Goal: Information Seeking & Learning: Learn about a topic

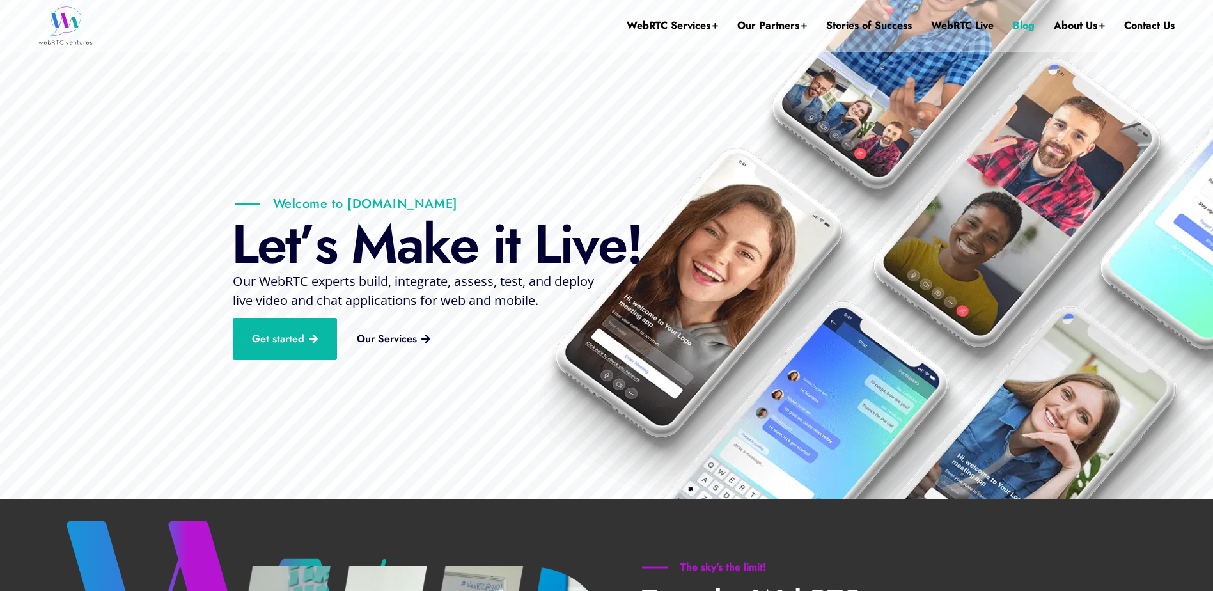
click at [1027, 20] on link "Blog" at bounding box center [1024, 25] width 22 height 51
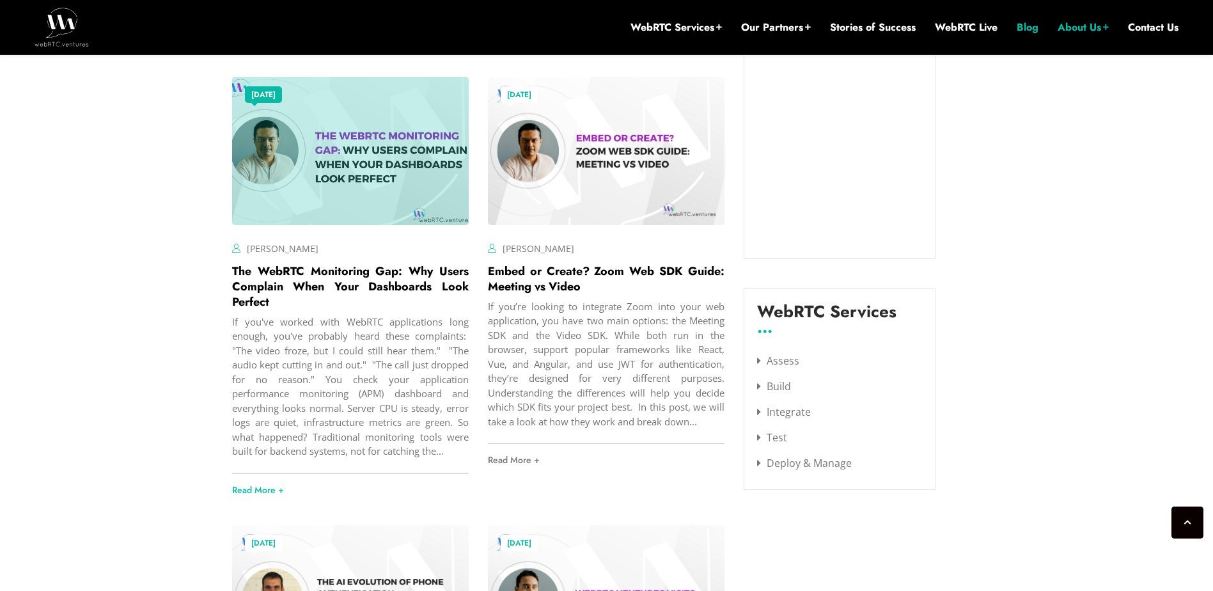
scroll to position [1419, 0]
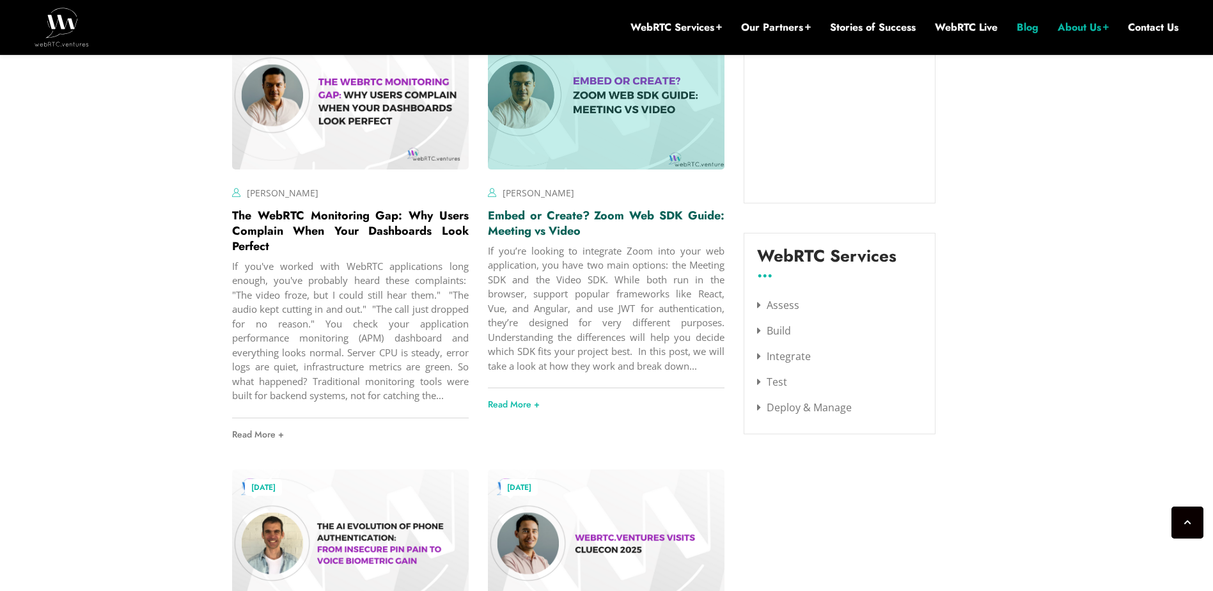
click at [558, 209] on link "Embed or Create? Zoom Web SDK Guide: Meeting vs Video" at bounding box center [606, 223] width 237 height 32
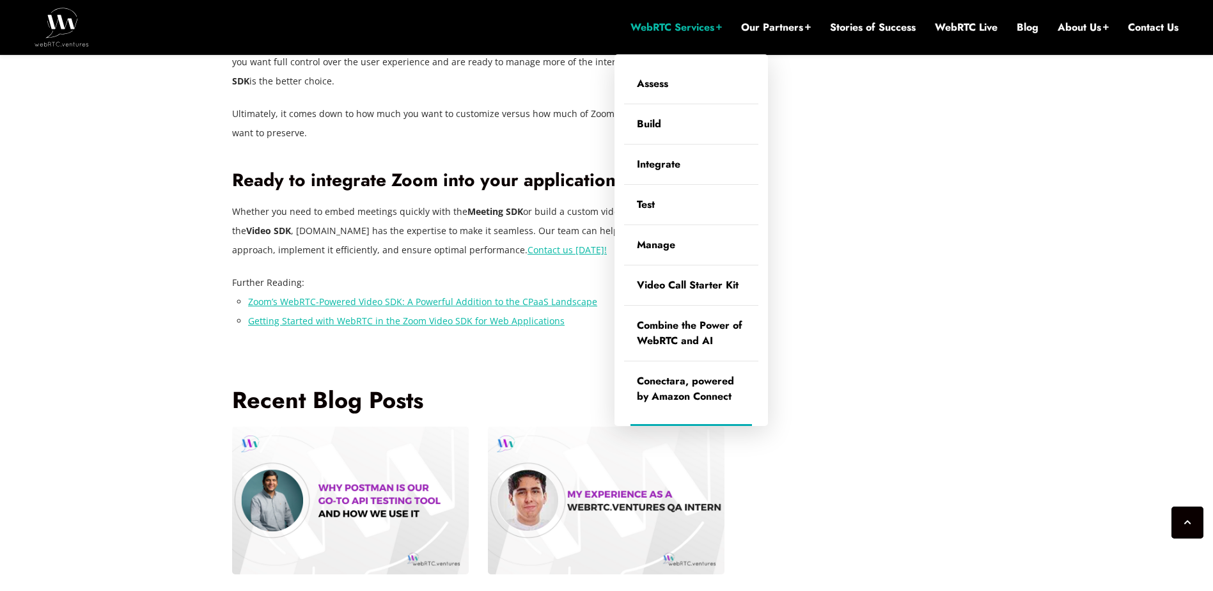
scroll to position [2890, 0]
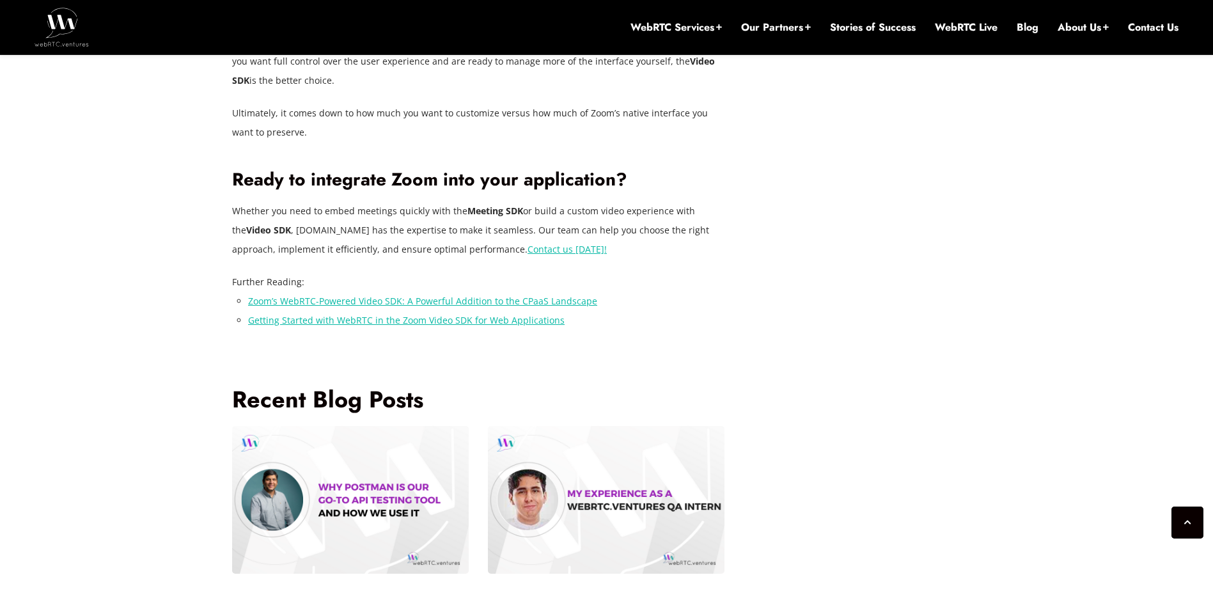
click at [579, 295] on link "Zoom’s WebRTC-Powered Video SDK: A Powerful Addition to the CPaaS Landscape" at bounding box center [422, 301] width 349 height 12
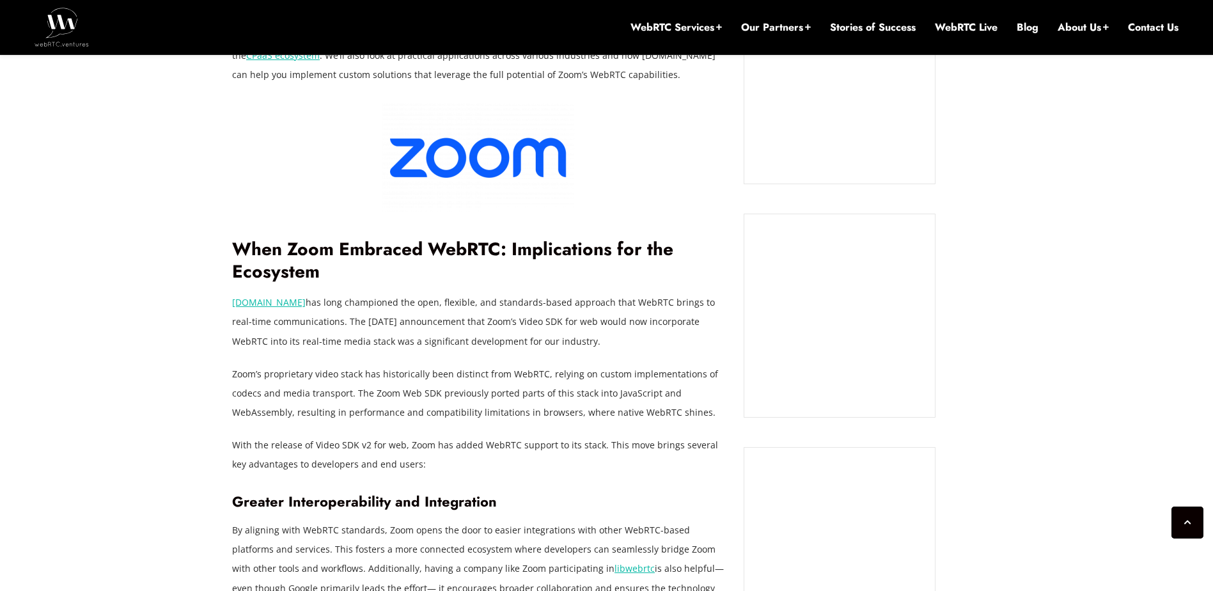
scroll to position [1119, 0]
